Goal: Find specific page/section: Find specific page/section

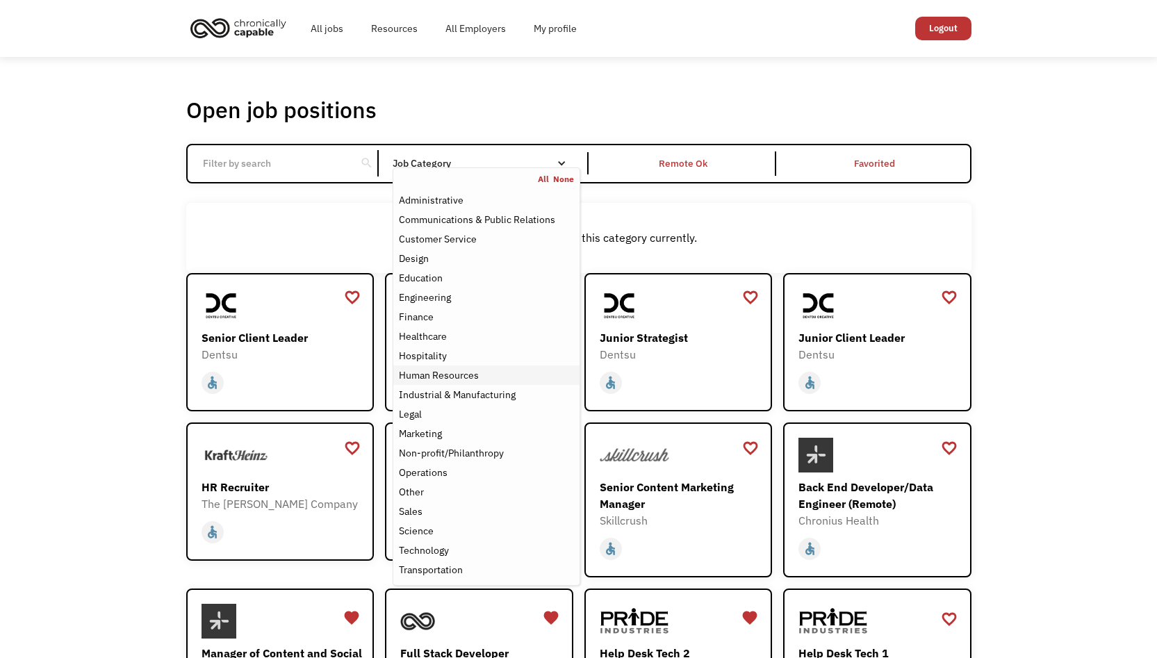
click at [492, 374] on div "Human Resources" at bounding box center [486, 375] width 174 height 17
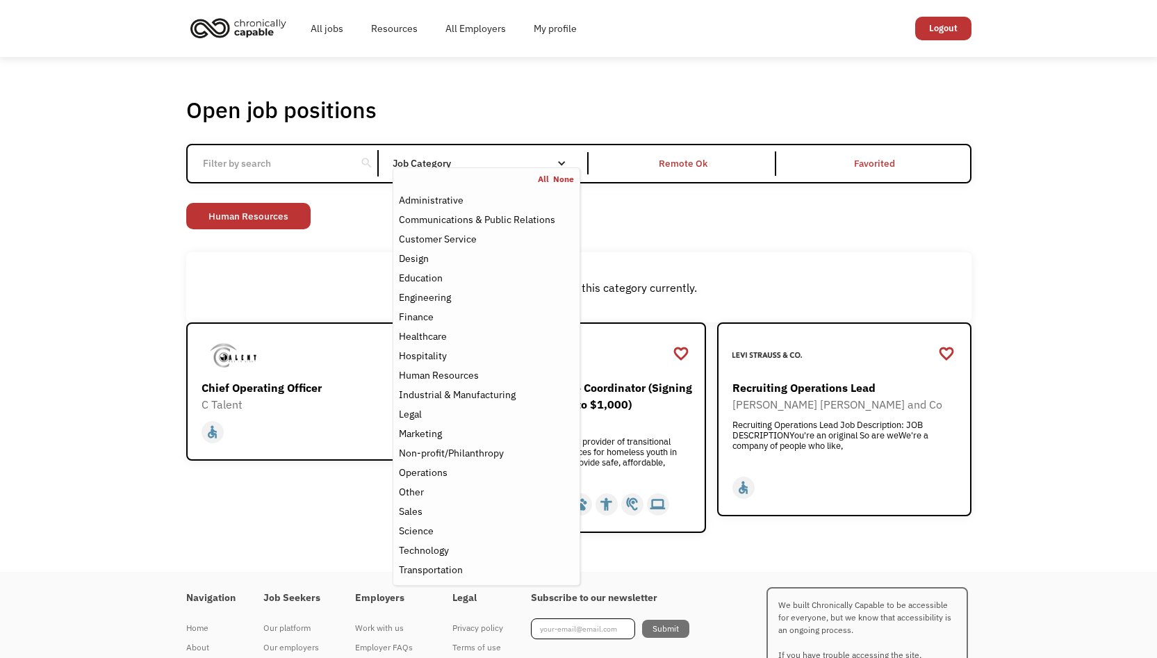
click at [718, 217] on div "Non-profit/Philanthropy Other Transportation Technology Science Sales Operation…" at bounding box center [578, 218] width 785 height 30
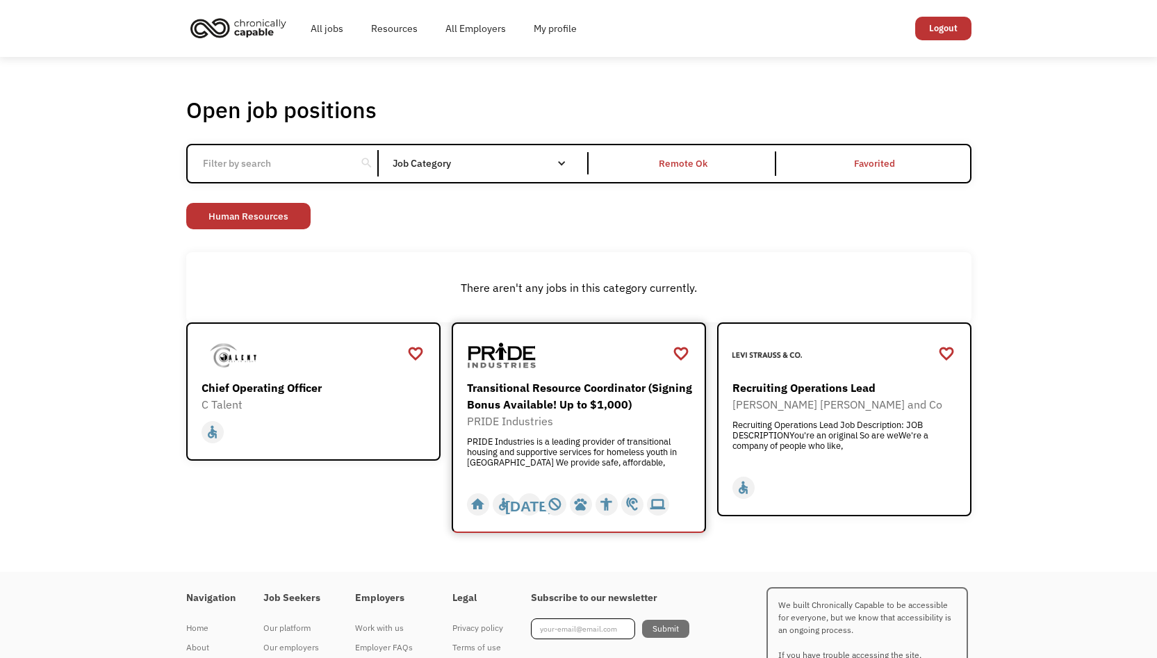
click at [615, 410] on div "Transitional Resource Coordinator (Signing Bonus Available! Up to $1,000)" at bounding box center [580, 395] width 227 height 33
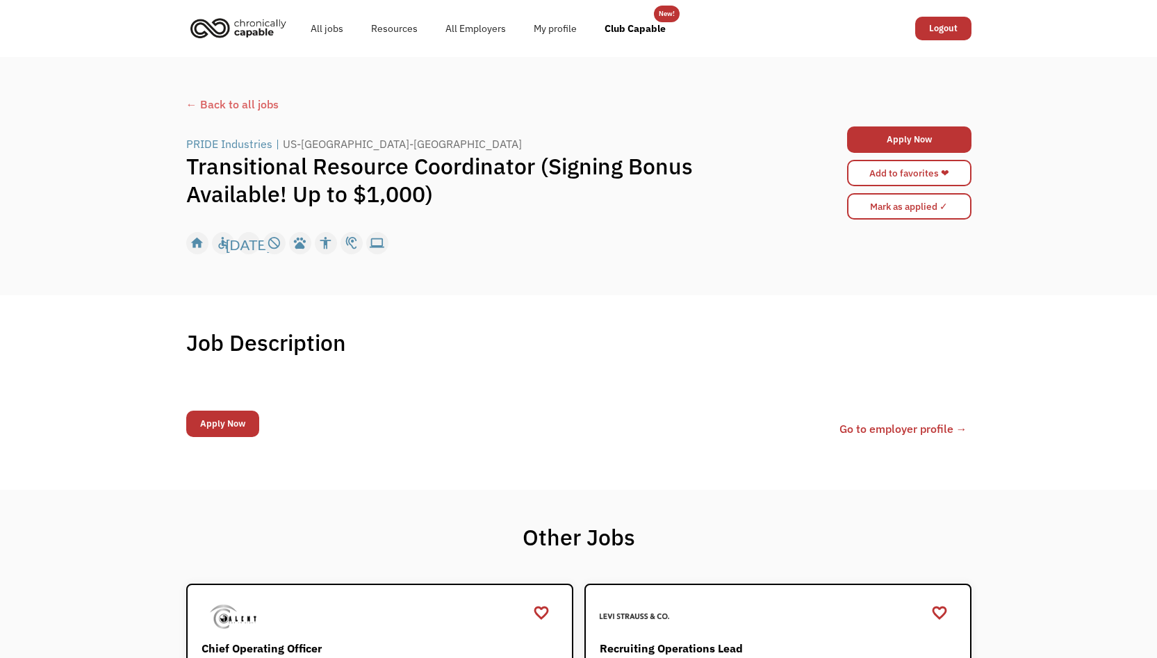
click at [231, 102] on div "← Back to all jobs" at bounding box center [578, 104] width 785 height 17
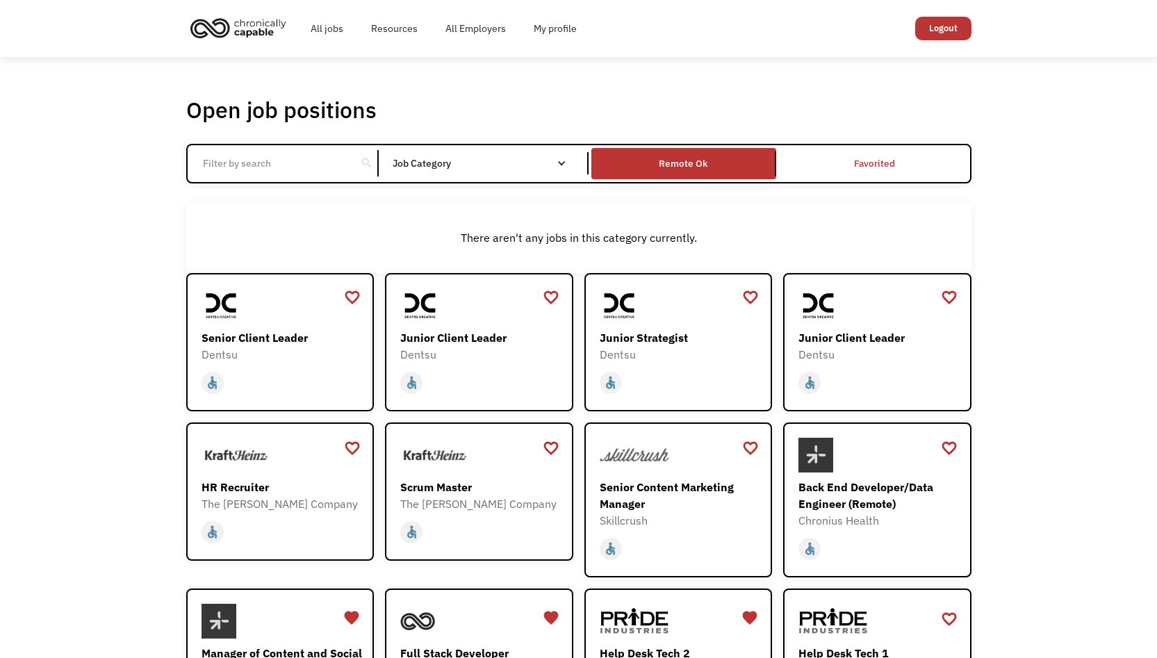
click at [715, 148] on link "Remote Ok" at bounding box center [683, 163] width 190 height 37
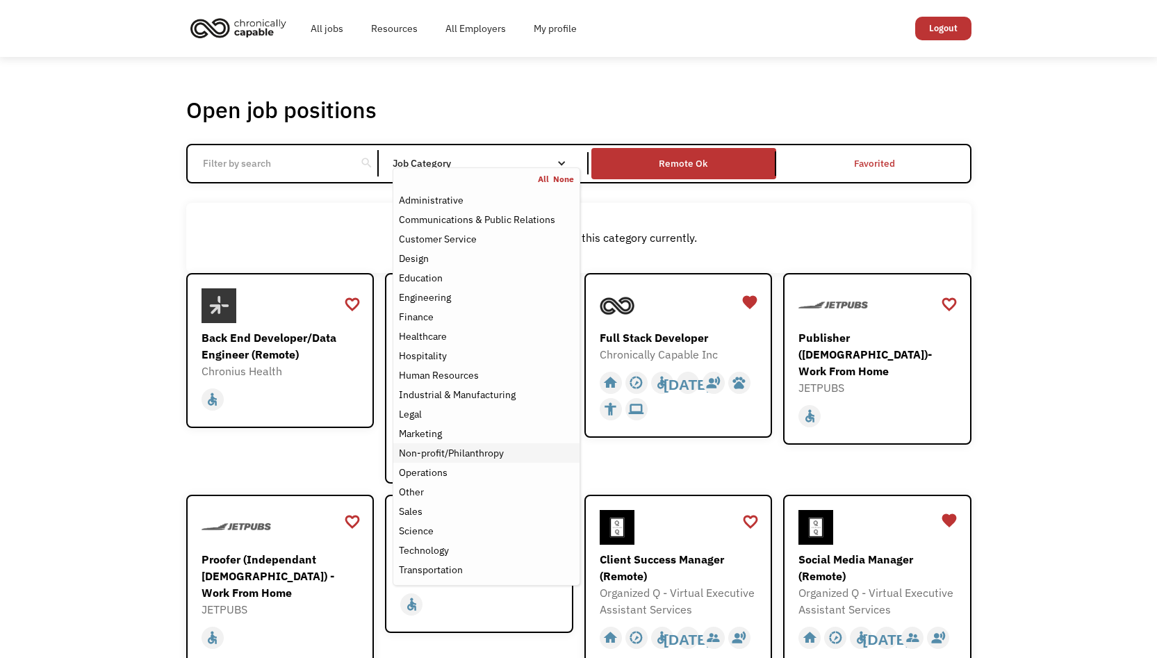
click at [482, 456] on div "Non-profit/Philanthropy" at bounding box center [451, 453] width 105 height 17
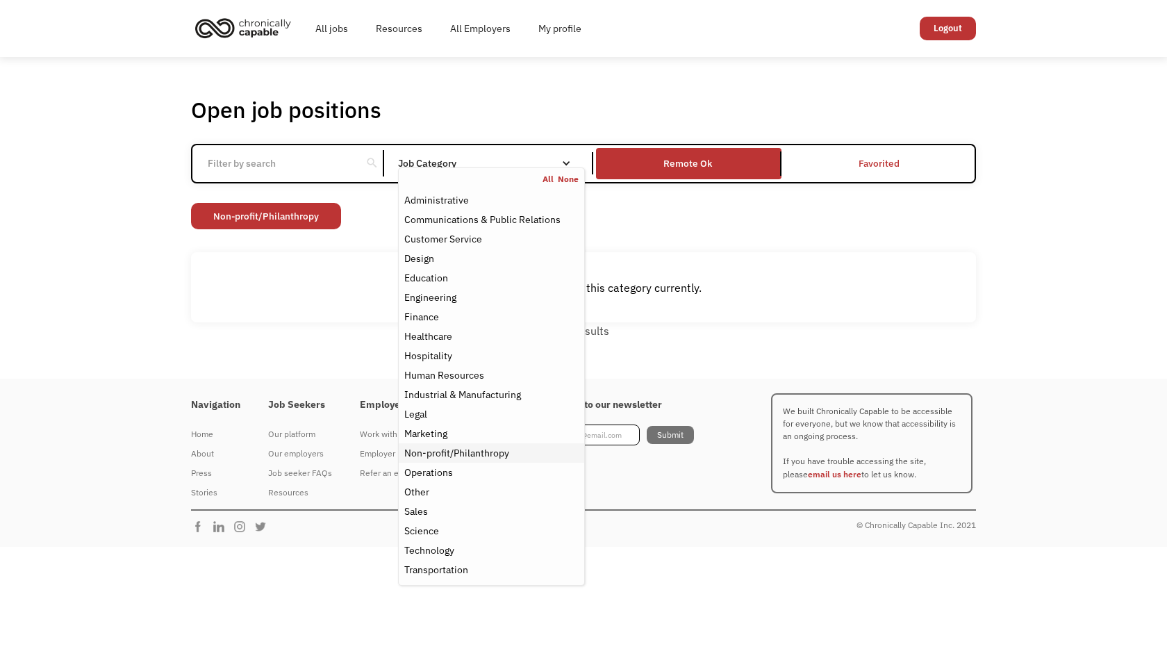
click at [482, 456] on div "Non-profit/Philanthropy" at bounding box center [456, 453] width 105 height 17
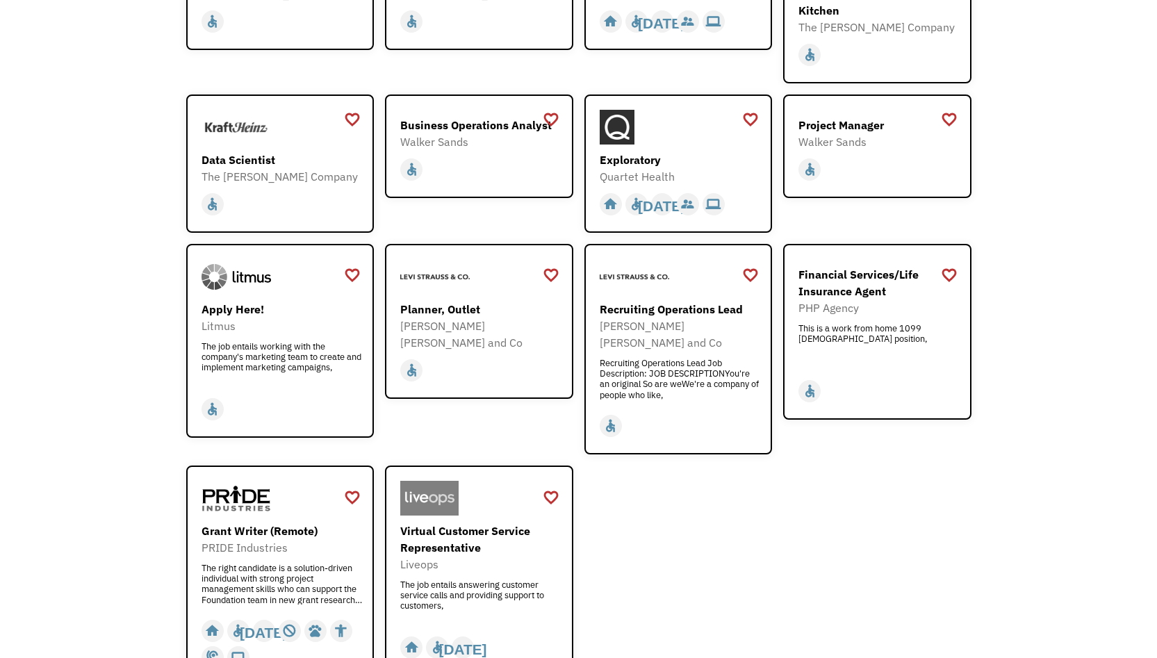
scroll to position [1555, 0]
